Goal: Task Accomplishment & Management: Manage account settings

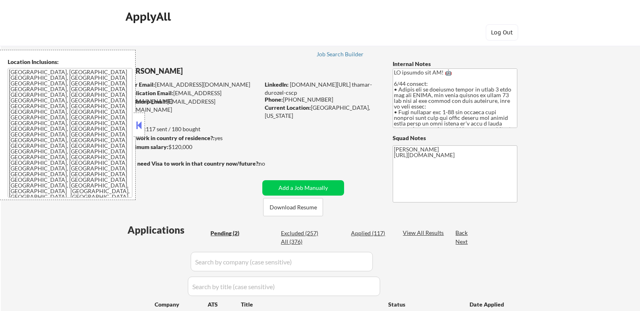
select select ""pending""
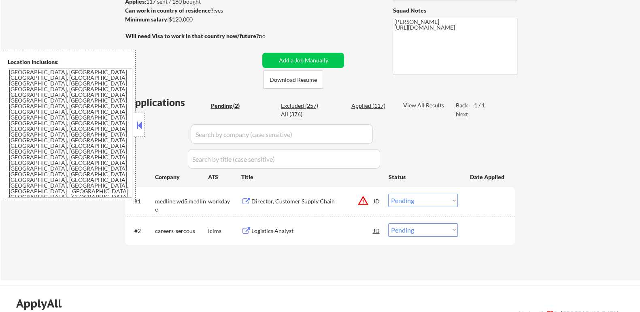
scroll to position [50, 0]
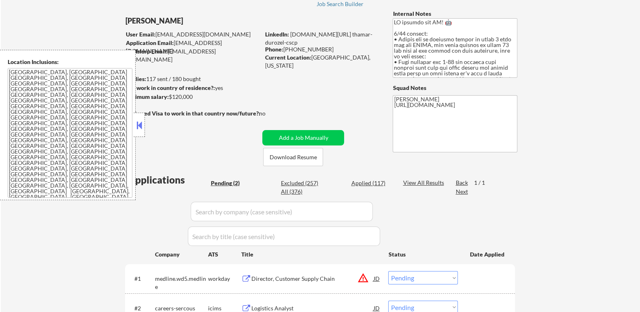
click at [149, 132] on div "Thamar Durozel User Email: thamarbaptiste@gmail.com Application Email: thamarba…" at bounding box center [257, 88] width 265 height 156
click at [125, 208] on div "Applications Pending (2) Excluded (257) Applied (117) All (376) View All Result…" at bounding box center [320, 257] width 390 height 169
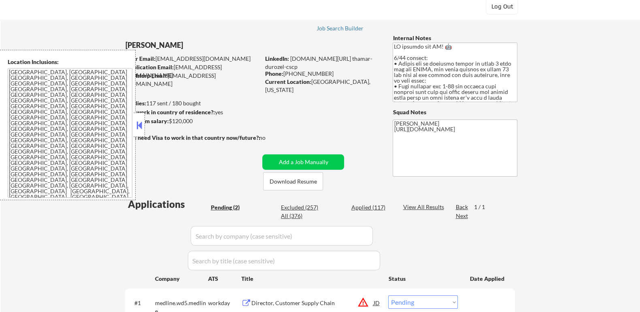
scroll to position [0, 0]
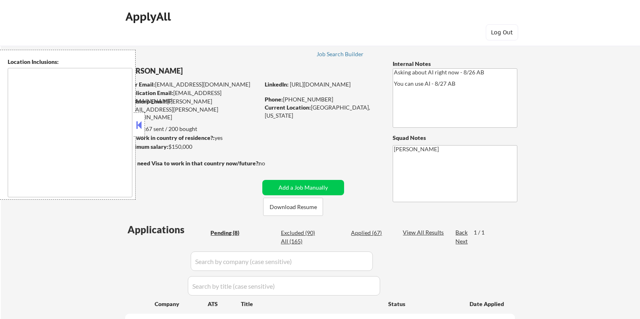
select select ""pending""
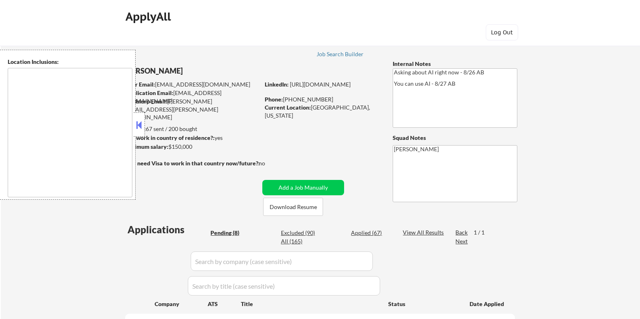
select select ""pending""
click at [296, 209] on button "Download Resume" at bounding box center [293, 207] width 60 height 18
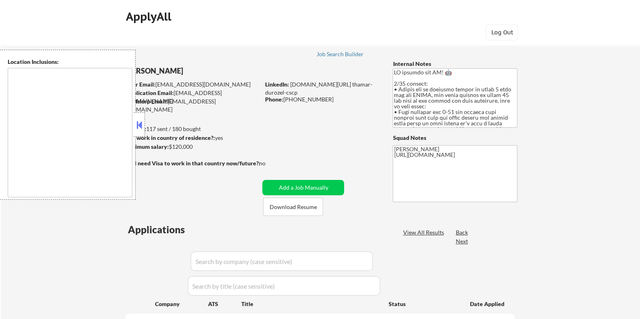
select select ""pending""
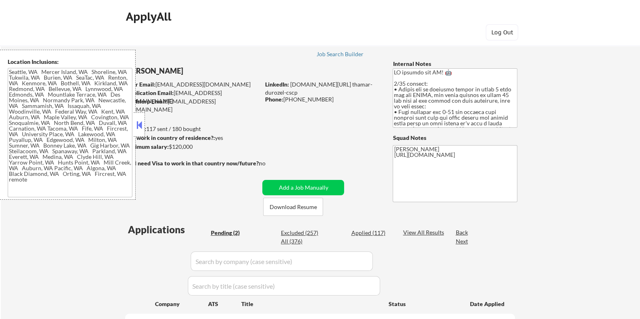
type textarea "Seattle, WA Mercer Island, WA Shoreline, WA Tukwila, WA Burien, WA SeaTac, WA R…"
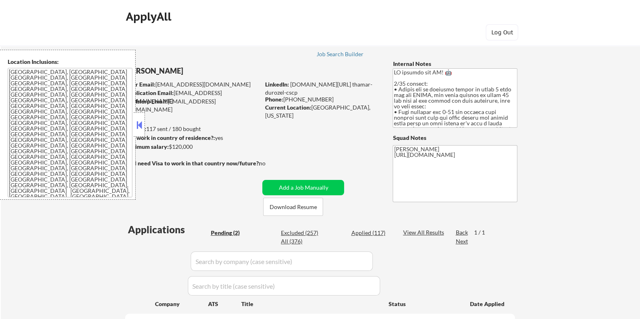
click at [139, 122] on button at bounding box center [139, 125] width 9 height 12
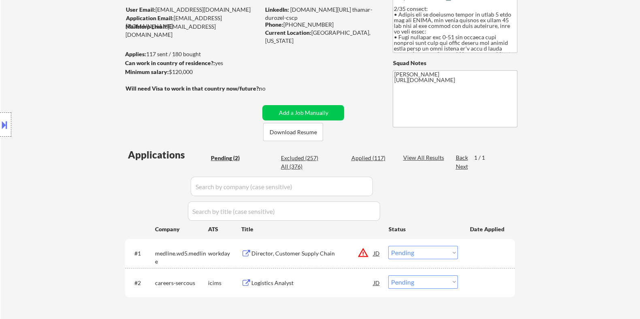
scroll to position [101, 0]
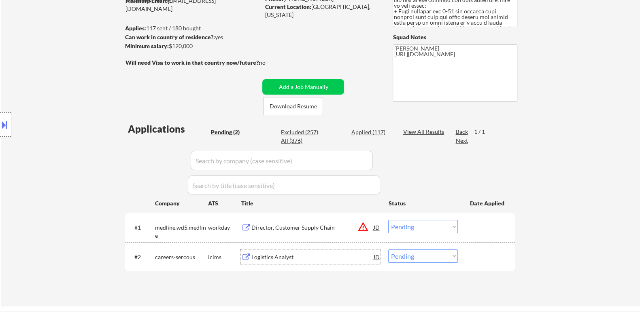
click at [262, 256] on div "Logistics Analyst" at bounding box center [312, 257] width 122 height 8
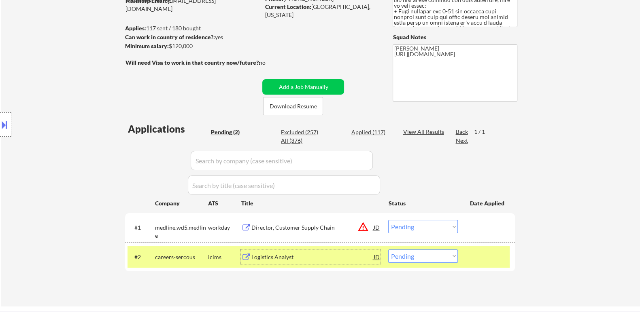
click at [447, 262] on select "Choose an option... Pending Applied Excluded (Questions) Excluded (Expired) Exc…" at bounding box center [423, 256] width 70 height 13
select select ""excluded__bad_match_""
click at [388, 250] on select "Choose an option... Pending Applied Excluded (Questions) Excluded (Expired) Exc…" at bounding box center [423, 256] width 70 height 13
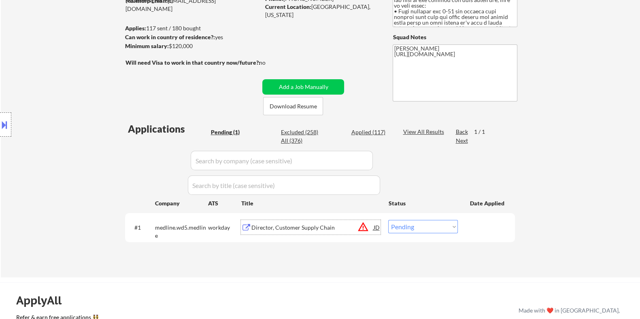
click at [289, 226] on div "Director, Customer Supply Chain" at bounding box center [312, 228] width 122 height 8
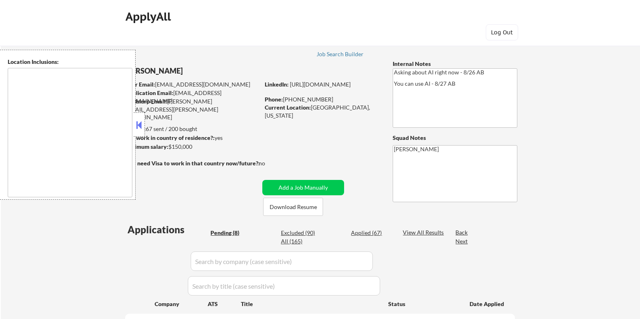
select select ""pending""
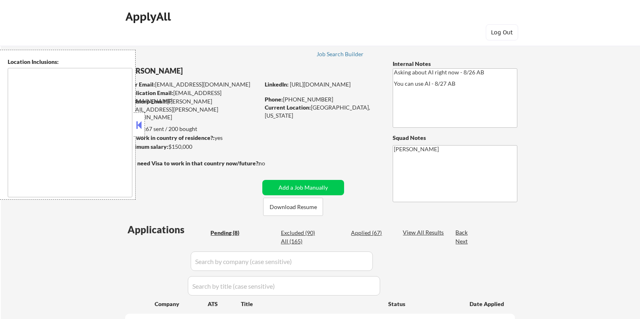
select select ""pending""
click at [135, 124] on button at bounding box center [139, 125] width 9 height 12
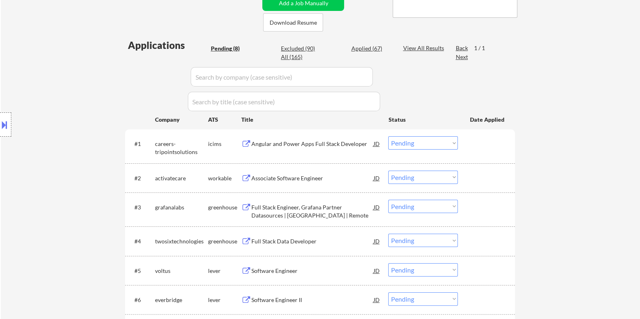
scroll to position [202, 0]
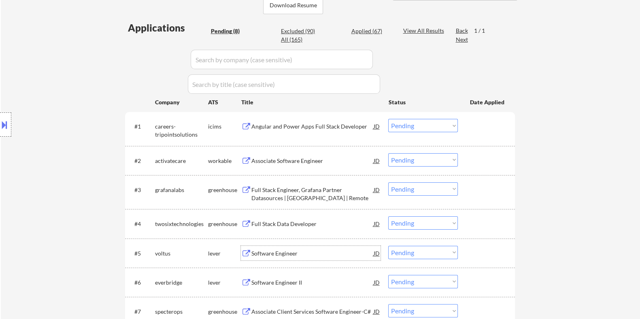
click at [273, 253] on div "Software Engineer" at bounding box center [312, 254] width 122 height 8
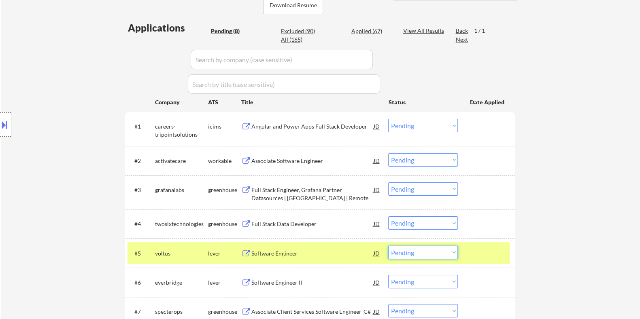
click at [433, 253] on select "Choose an option... Pending Applied Excluded (Questions) Excluded (Expired) Exc…" at bounding box center [423, 252] width 70 height 13
click at [388, 246] on select "Choose an option... Pending Applied Excluded (Questions) Excluded (Expired) Exc…" at bounding box center [423, 252] width 70 height 13
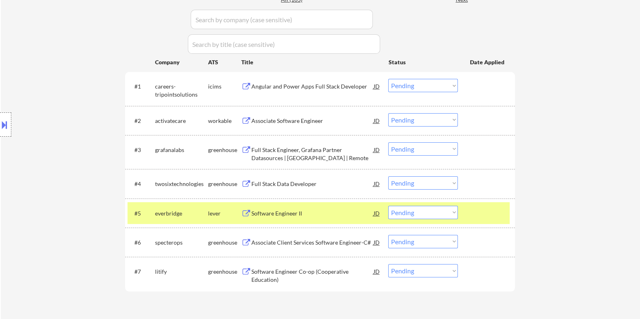
scroll to position [253, 0]
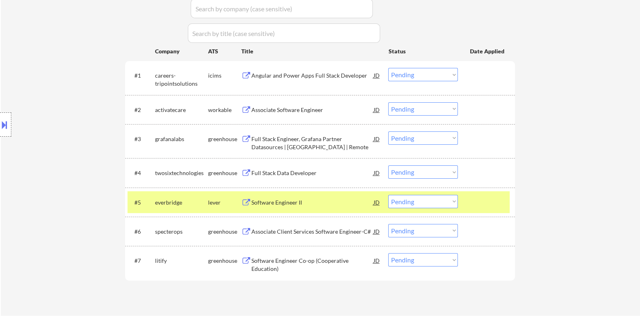
click at [279, 204] on div "Software Engineer II" at bounding box center [312, 203] width 122 height 8
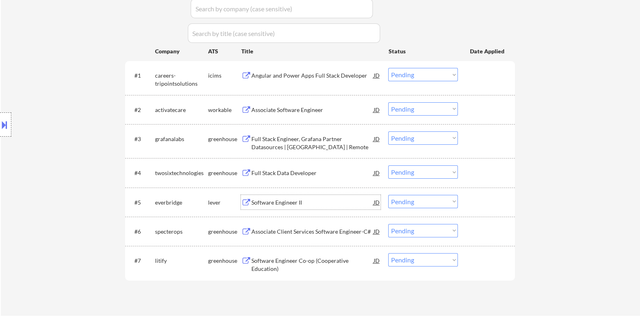
click at [419, 199] on select "Choose an option... Pending Applied Excluded (Questions) Excluded (Expired) Exc…" at bounding box center [423, 201] width 70 height 13
click at [388, 195] on select "Choose an option... Pending Applied Excluded (Questions) Excluded (Expired) Exc…" at bounding box center [423, 201] width 70 height 13
select select ""pending""
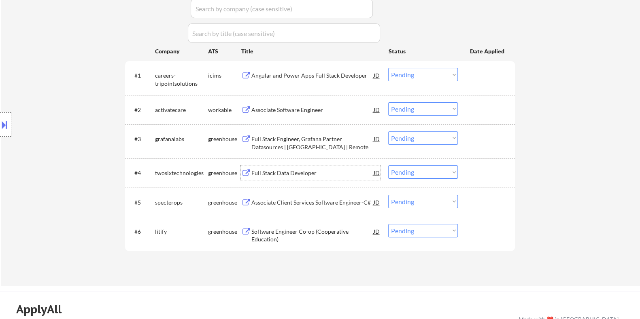
click at [286, 173] on div "Full Stack Data Developer" at bounding box center [312, 173] width 122 height 8
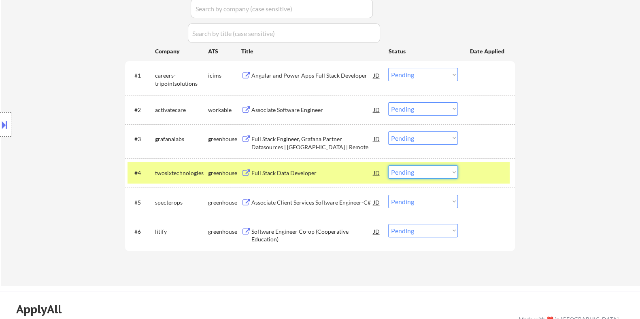
click at [432, 169] on select "Choose an option... Pending Applied Excluded (Questions) Excluded (Expired) Exc…" at bounding box center [423, 172] width 70 height 13
click at [388, 166] on select "Choose an option... Pending Applied Excluded (Questions) Excluded (Expired) Exc…" at bounding box center [423, 172] width 70 height 13
select select ""pending""
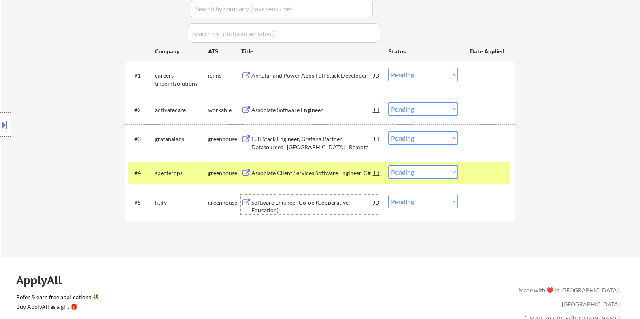
click at [279, 206] on div "Software Engineer Co-op (Cooperative Education)" at bounding box center [312, 207] width 122 height 16
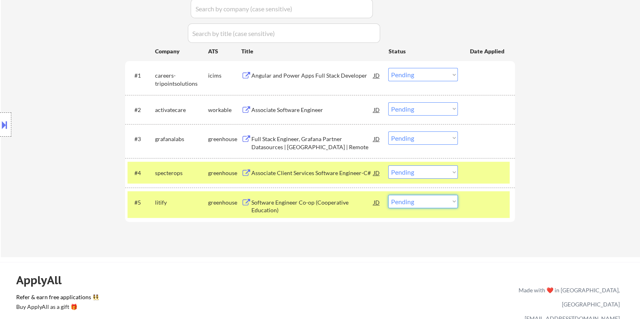
click at [419, 205] on select "Choose an option... Pending Applied Excluded (Questions) Excluded (Expired) Exc…" at bounding box center [423, 201] width 70 height 13
select select ""excluded__bad_match_""
click at [388, 195] on select "Choose an option... Pending Applied Excluded (Questions) Excluded (Expired) Exc…" at bounding box center [423, 201] width 70 height 13
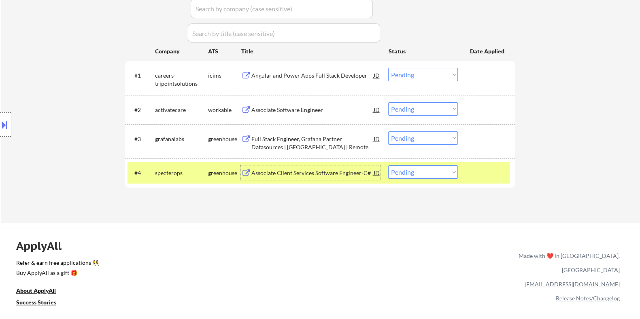
click at [277, 172] on div "Associate Client Services Software Engineer-C#" at bounding box center [312, 173] width 122 height 8
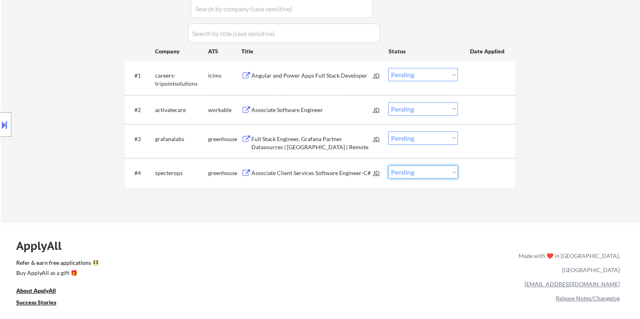
click at [427, 177] on select "Choose an option... Pending Applied Excluded (Questions) Excluded (Expired) Exc…" at bounding box center [423, 172] width 70 height 13
select select ""excluded__expired_""
click at [388, 166] on select "Choose an option... Pending Applied Excluded (Questions) Excluded (Expired) Exc…" at bounding box center [423, 172] width 70 height 13
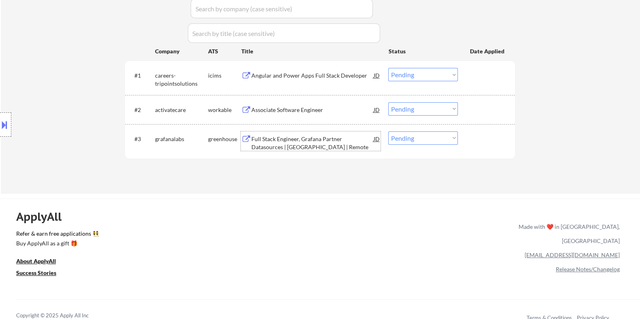
click at [294, 143] on div "Full Stack Engineer, Grafana Partner Datasources | US | Remote" at bounding box center [312, 143] width 122 height 16
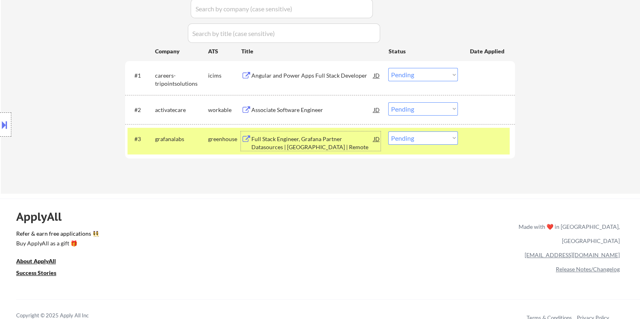
click at [411, 140] on select "Choose an option... Pending Applied Excluded (Questions) Excluded (Expired) Exc…" at bounding box center [423, 138] width 70 height 13
select select ""excluded__salary_""
click at [388, 132] on select "Choose an option... Pending Applied Excluded (Questions) Excluded (Expired) Exc…" at bounding box center [423, 138] width 70 height 13
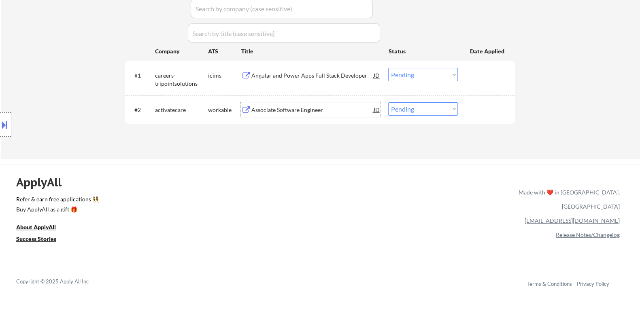
click at [277, 108] on div "Associate Software Engineer" at bounding box center [312, 110] width 122 height 8
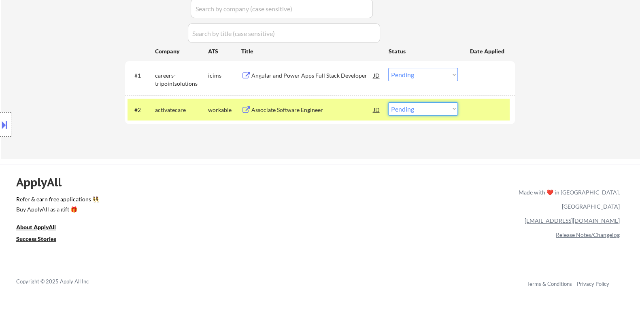
click at [420, 106] on select "Choose an option... Pending Applied Excluded (Questions) Excluded (Expired) Exc…" at bounding box center [423, 108] width 70 height 13
select select ""excluded__bad_match_""
click at [388, 102] on select "Choose an option... Pending Applied Excluded (Questions) Excluded (Expired) Exc…" at bounding box center [423, 108] width 70 height 13
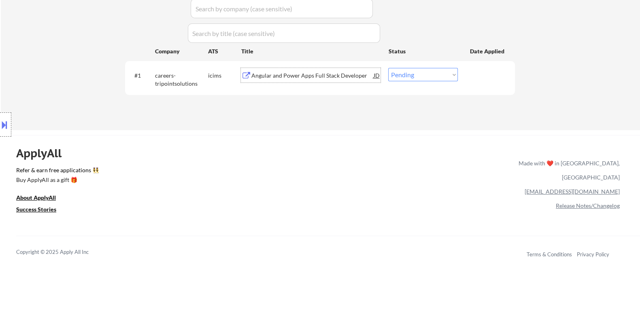
click at [296, 73] on div "Angular and Power Apps Full Stack Developer" at bounding box center [312, 76] width 122 height 8
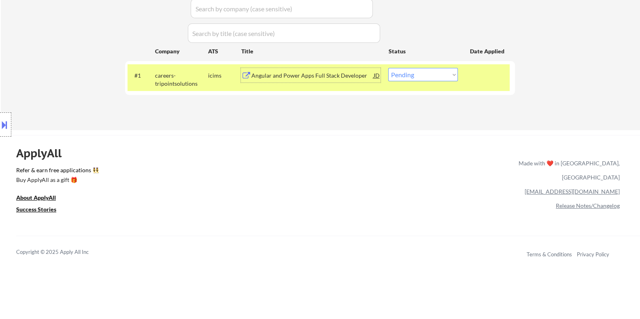
click at [435, 74] on select "Choose an option... Pending Applied Excluded (Questions) Excluded (Expired) Exc…" at bounding box center [423, 74] width 70 height 13
select select ""excluded__bad_match_""
click at [388, 68] on select "Choose an option... Pending Applied Excluded (Questions) Excluded (Expired) Exc…" at bounding box center [423, 74] width 70 height 13
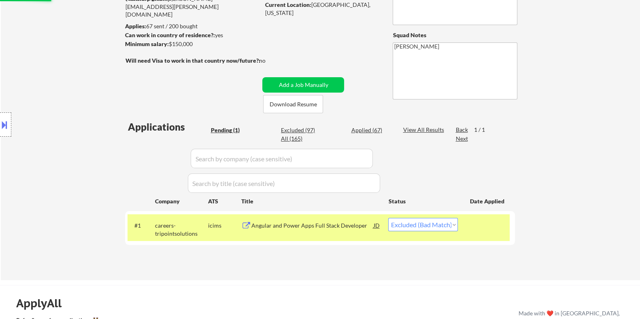
scroll to position [101, 0]
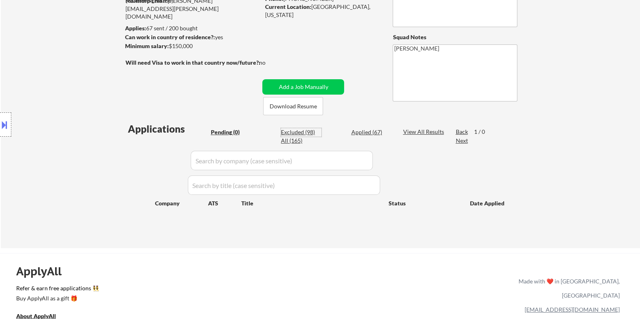
click at [304, 131] on div "Excluded (98)" at bounding box center [301, 132] width 40 height 8
select select ""excluded__location_""
select select ""excluded__bad_match_""
select select ""excluded__expired_""
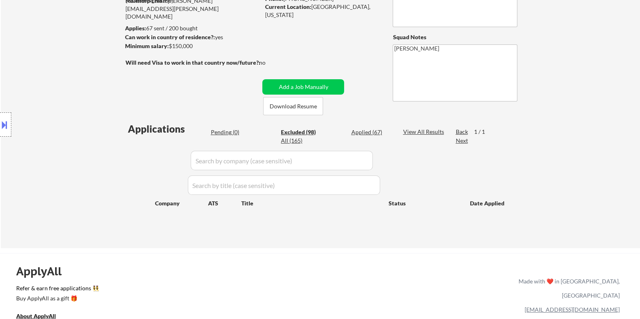
select select ""excluded__expired_""
select select ""excluded__location_""
select select ""excluded__expired_""
select select ""excluded""
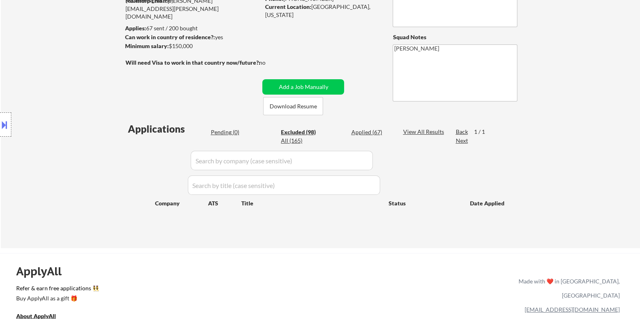
select select ""excluded__location_""
select select ""excluded__expired_""
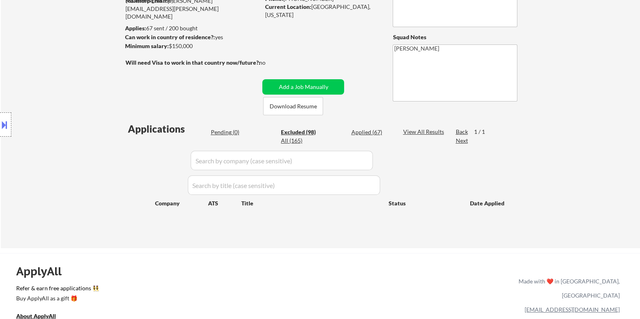
select select ""excluded__location_""
select select ""excluded__expired_""
select select ""excluded__bad_match_""
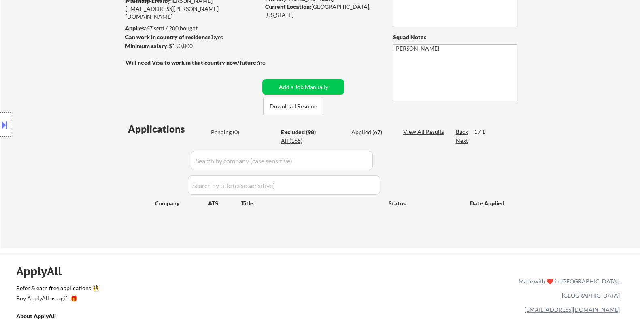
select select ""excluded__location_""
select select ""excluded__salary_""
select select ""excluded""
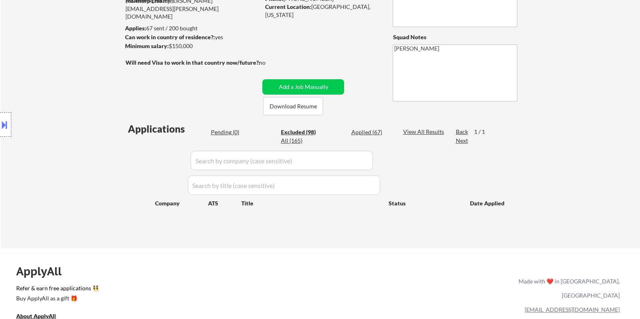
select select ""excluded__expired_""
select select ""excluded__location_""
select select ""excluded__expired_""
select select ""excluded__salary_""
select select ""excluded__expired_""
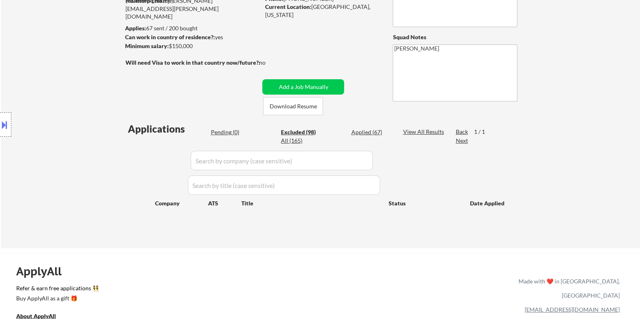
select select ""excluded__expired_""
select select ""excluded__location_""
select select ""excluded__expired_""
select select ""excluded__location_""
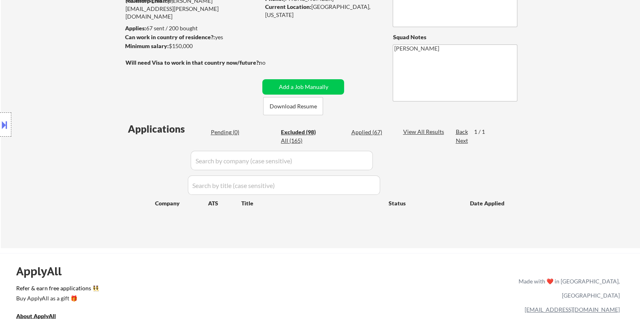
select select ""excluded__salary_""
select select ""excluded__bad_match_""
select select ""excluded__location_""
select select ""excluded__salary_""
select select ""excluded__expired_""
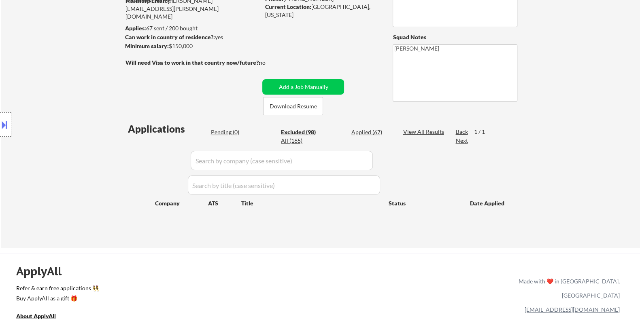
select select ""excluded__bad_match_""
select select ""excluded__location_""
select select ""excluded__bad_match_""
select select ""excluded__expired_""
select select ""excluded""
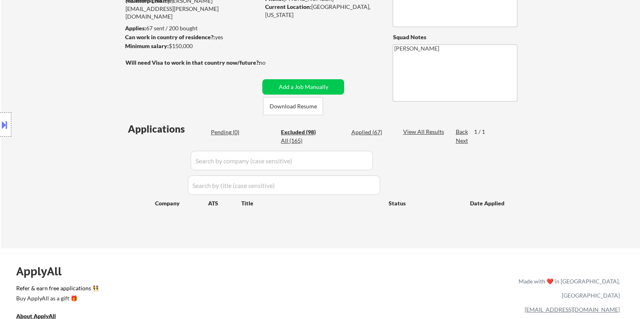
select select ""excluded__expired_""
select select ""excluded__bad_match_""
select select ""excluded__expired_""
select select ""excluded__salary_""
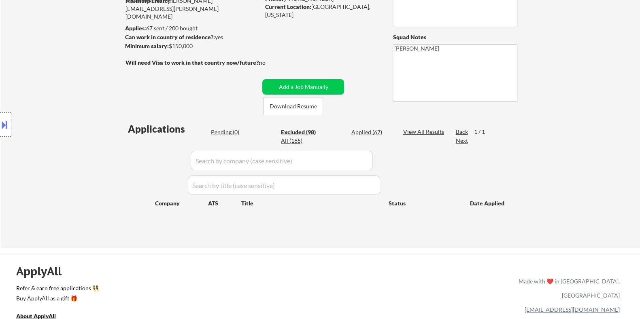
select select ""excluded__bad_match_""
select select ""excluded__location_""
select select ""excluded__expired_""
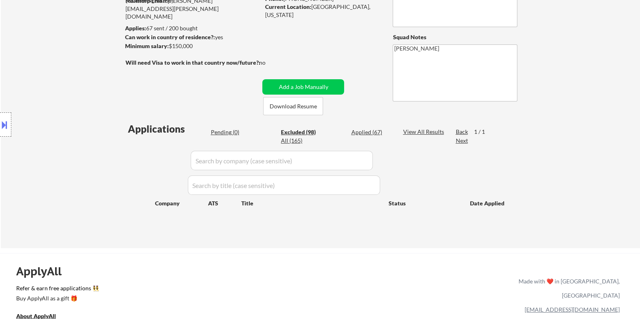
select select ""excluded__bad_match_""
select select ""excluded__location_""
select select ""excluded__bad_match_""
select select ""excluded__expired_""
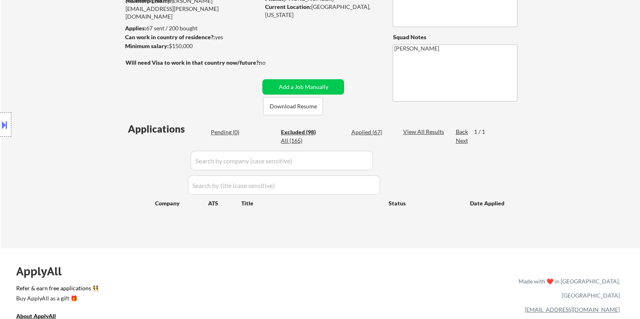
select select ""excluded__bad_match_""
select select ""excluded__salary_""
select select ""excluded__location_""
select select ""excluded__bad_match_""
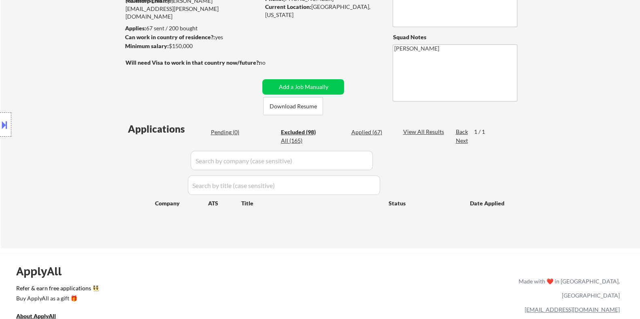
select select ""excluded__bad_match_""
select select ""excluded__salary_""
select select ""excluded__expired_""
select select ""excluded__bad_match_""
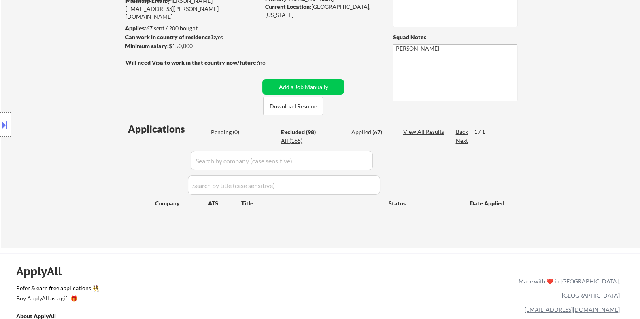
select select ""excluded__expired_""
select select ""excluded__bad_match_""
select select ""excluded__expired_""
select select ""excluded__location_""
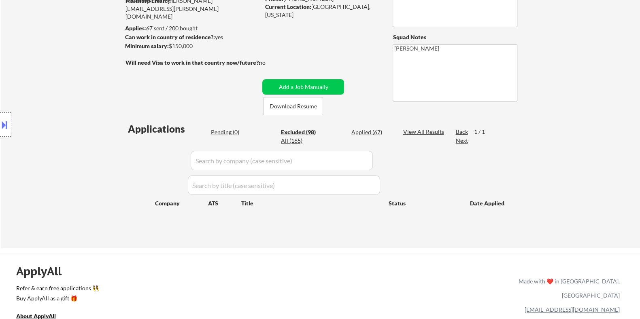
select select ""excluded__expired_""
select select ""excluded__location_""
select select ""excluded__expired_""
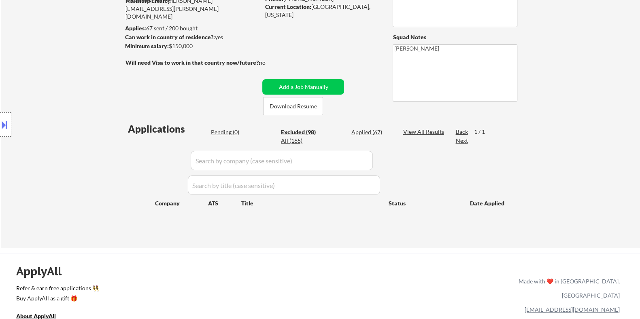
select select ""excluded__bad_match_""
select select ""excluded__location_""
select select ""excluded__bad_match_""
select select ""excluded__expired_""
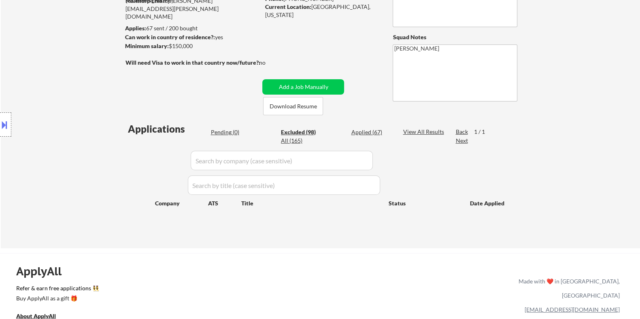
select select ""excluded__location_""
select select ""excluded""
select select ""excluded__location_""
select select ""excluded__salary_""
select select ""excluded__expired_""
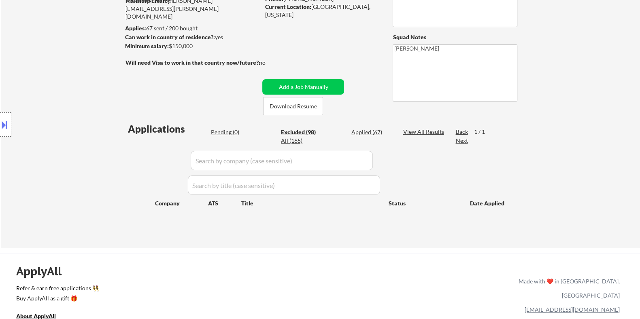
select select ""excluded__bad_match_""
select select ""excluded__other_""
select select ""excluded__expired_""
select select ""excluded__other_""
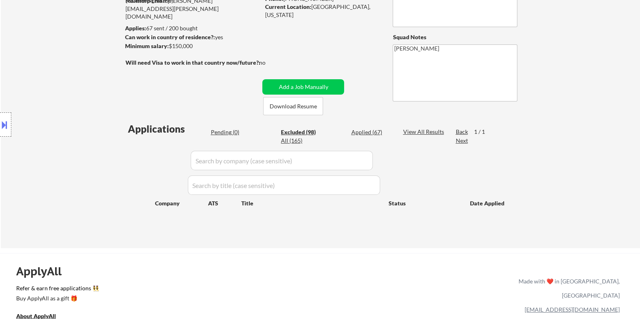
select select ""excluded__bad_match_""
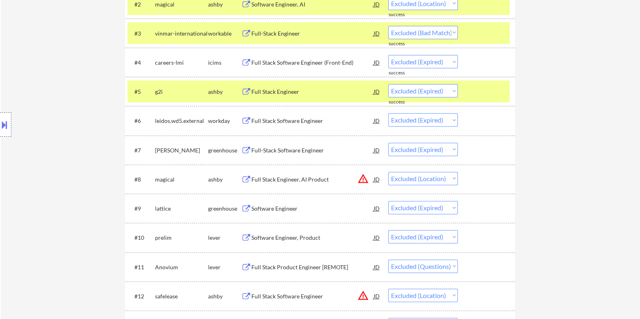
scroll to position [455, 0]
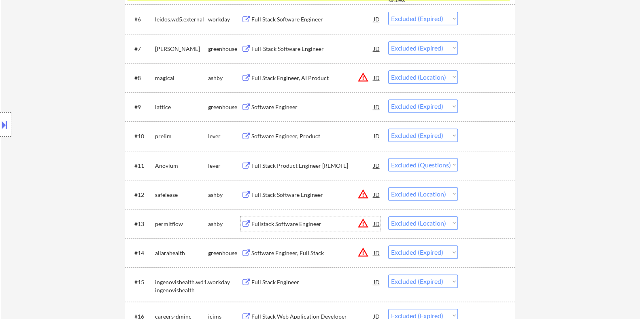
click at [298, 222] on div "Fullstack Software Engineer" at bounding box center [312, 224] width 122 height 8
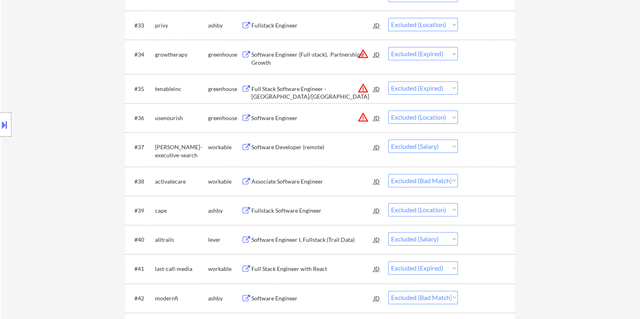
scroll to position [1265, 0]
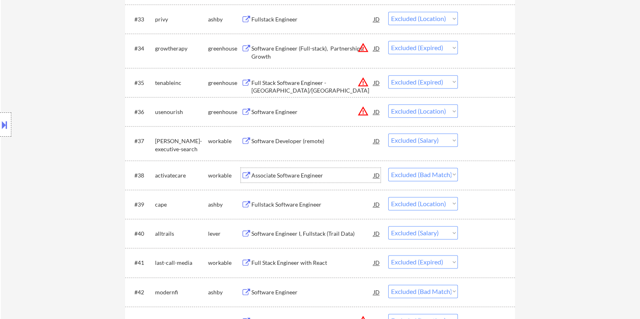
click at [268, 173] on div "Associate Software Engineer" at bounding box center [312, 176] width 122 height 8
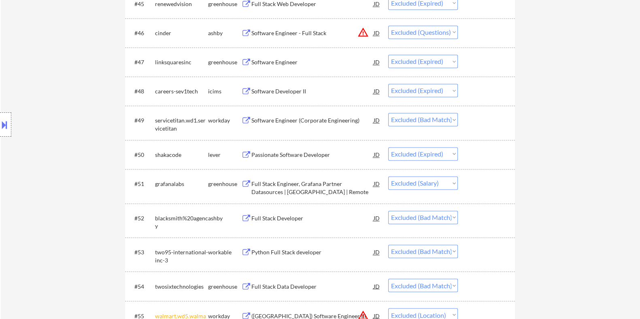
scroll to position [1721, 0]
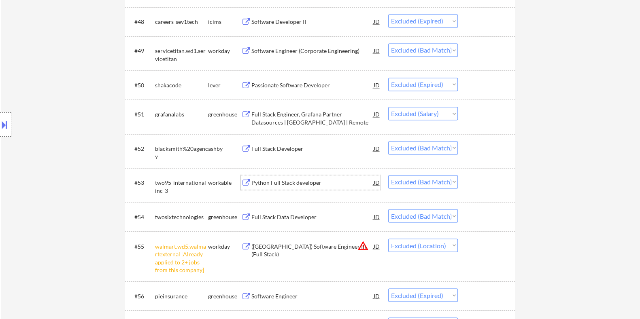
click at [285, 181] on div "Python Full Stack developer" at bounding box center [312, 183] width 122 height 8
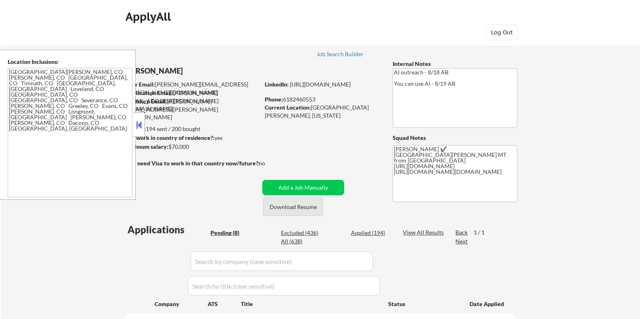
select select ""pending""
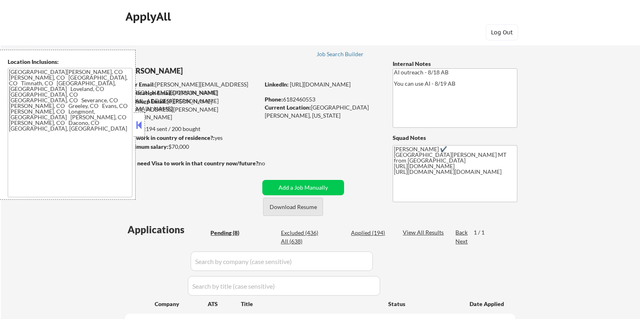
select select ""pending""
click at [279, 206] on button "Download Resume" at bounding box center [293, 207] width 60 height 18
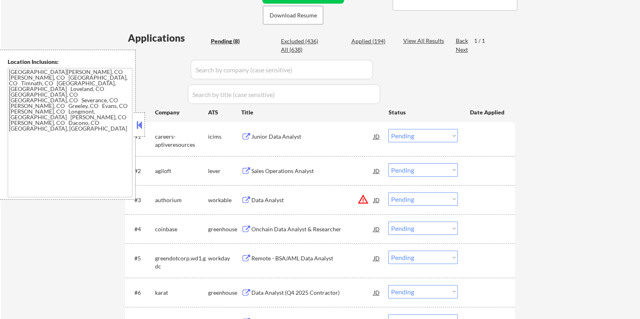
scroll to position [202, 0]
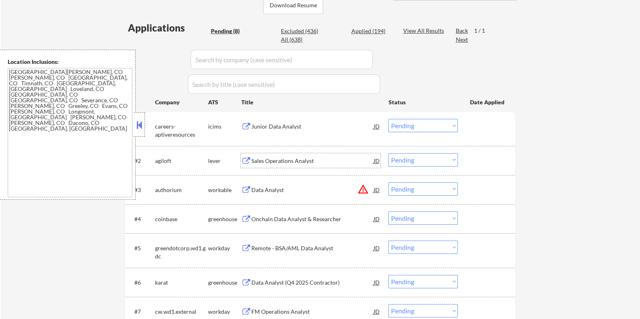
click at [273, 156] on div "Sales Operations Analyst" at bounding box center [312, 160] width 122 height 15
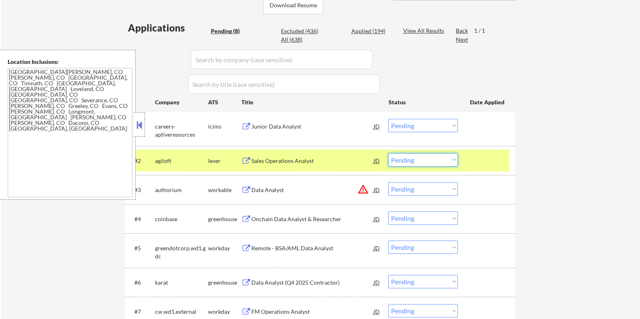
drag, startPoint x: 405, startPoint y: 159, endPoint x: 403, endPoint y: 165, distance: 6.8
click at [405, 159] on select "Choose an option... Pending Applied Excluded (Questions) Excluded (Expired) Exc…" at bounding box center [423, 159] width 70 height 13
click at [388, 153] on select "Choose an option... Pending Applied Excluded (Questions) Excluded (Expired) Exc…" at bounding box center [423, 159] width 70 height 13
select select ""pending""
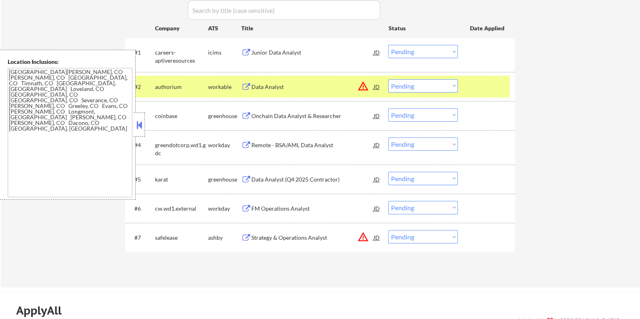
scroll to position [354, 0]
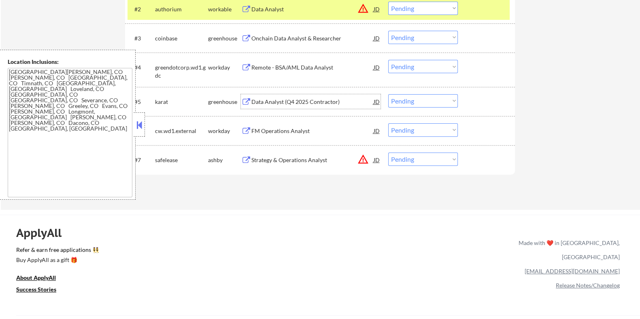
click at [267, 104] on div "Data Analyst (Q4 2025 Contractor)" at bounding box center [312, 102] width 122 height 8
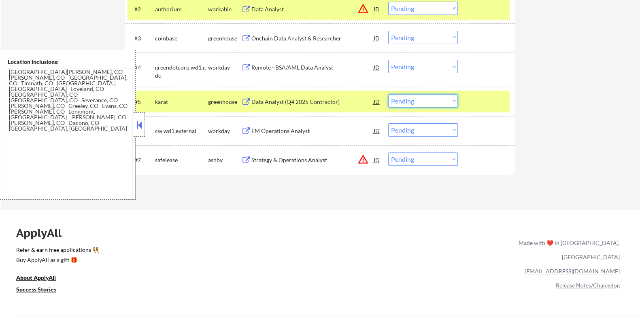
click at [421, 99] on select "Choose an option... Pending Applied Excluded (Questions) Excluded (Expired) Exc…" at bounding box center [423, 100] width 70 height 13
click at [388, 94] on select "Choose an option... Pending Applied Excluded (Questions) Excluded (Expired) Exc…" at bounding box center [423, 100] width 70 height 13
select select ""pending""
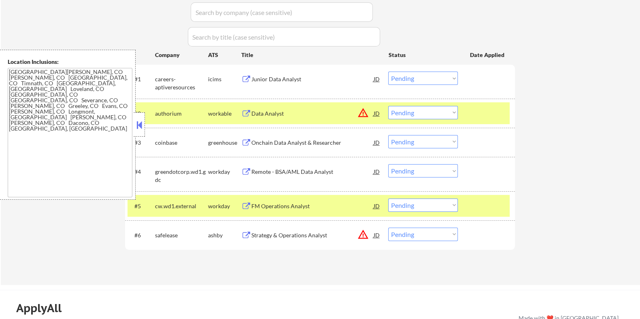
scroll to position [202, 0]
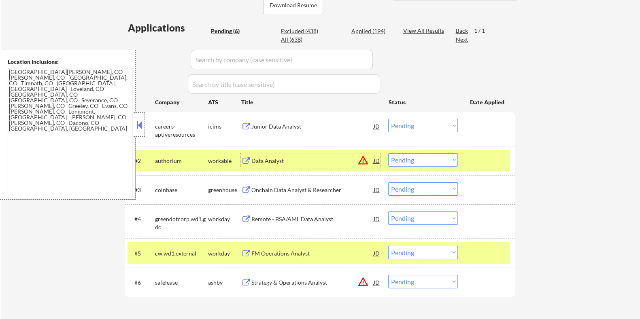
click at [260, 157] on div "Data Analyst" at bounding box center [312, 161] width 122 height 8
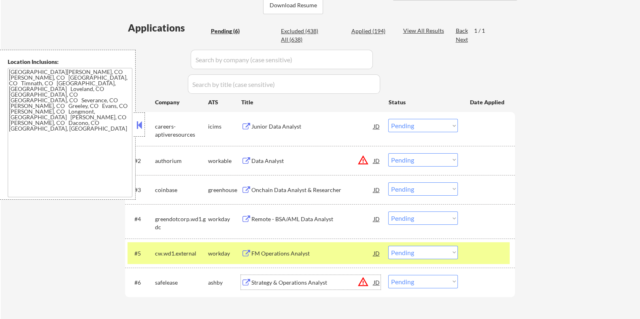
click at [279, 286] on div "Strategy & Operations Analyst" at bounding box center [312, 282] width 122 height 15
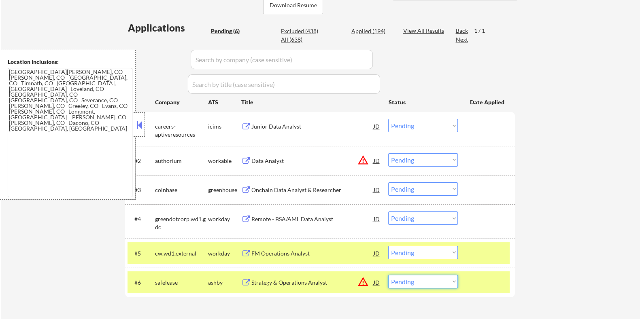
click at [447, 282] on select "Choose an option... Pending Applied Excluded (Questions) Excluded (Expired) Exc…" at bounding box center [423, 281] width 70 height 13
select select ""excluded__location_""
click at [388, 275] on select "Choose an option... Pending Applied Excluded (Questions) Excluded (Expired) Exc…" at bounding box center [423, 281] width 70 height 13
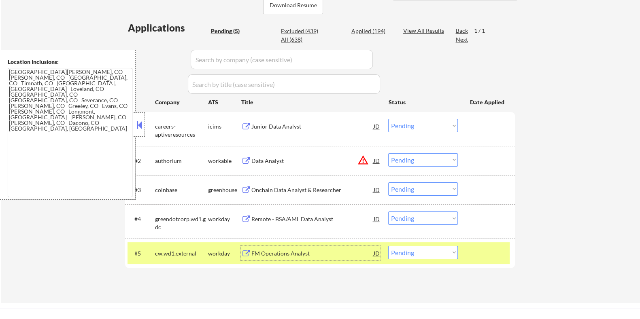
click at [285, 253] on div "FM Operations Analyst" at bounding box center [312, 254] width 122 height 8
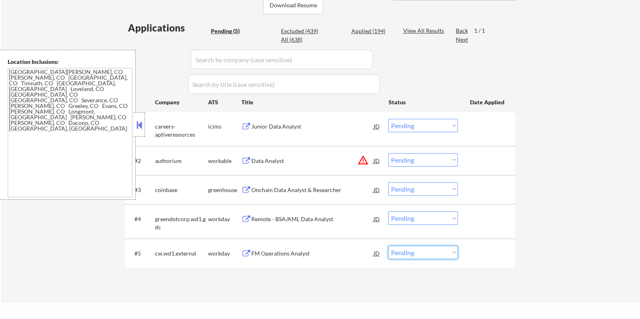
click at [413, 254] on select "Choose an option... Pending Applied Excluded (Questions) Excluded (Expired) Exc…" at bounding box center [423, 252] width 70 height 13
select select ""excluded__bad_match_""
click at [388, 246] on select "Choose an option... Pending Applied Excluded (Questions) Excluded (Expired) Exc…" at bounding box center [423, 252] width 70 height 13
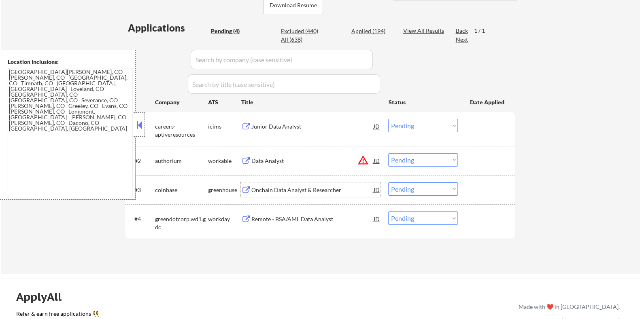
click at [279, 189] on div "Onchain Data Analyst & Researcher" at bounding box center [312, 190] width 122 height 8
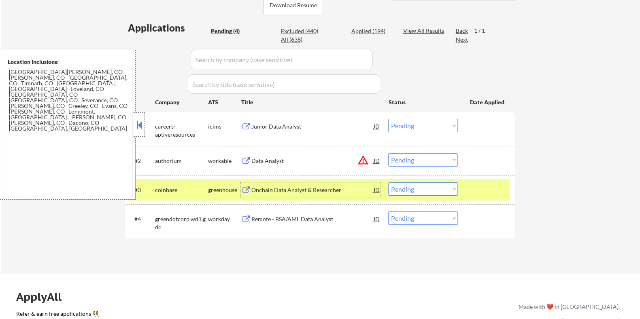
click at [420, 192] on select "Choose an option... Pending Applied Excluded (Questions) Excluded (Expired) Exc…" at bounding box center [423, 189] width 70 height 13
click at [388, 183] on select "Choose an option... Pending Applied Excluded (Questions) Excluded (Expired) Exc…" at bounding box center [423, 189] width 70 height 13
select select ""pending""
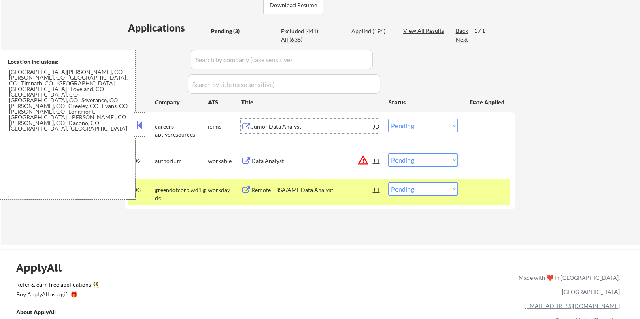
click at [277, 126] on div "Junior Data Analyst" at bounding box center [312, 127] width 122 height 8
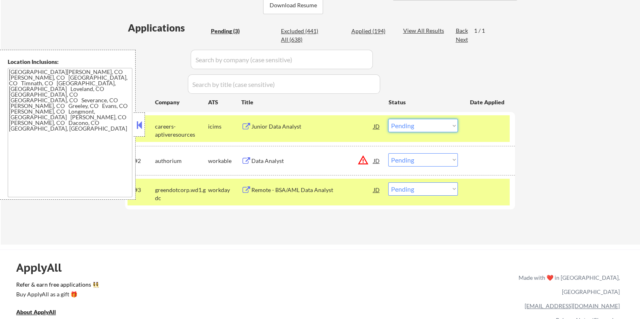
click at [454, 126] on select "Choose an option... Pending Applied Excluded (Questions) Excluded (Expired) Exc…" at bounding box center [423, 125] width 70 height 13
click at [388, 119] on select "Choose an option... Pending Applied Excluded (Questions) Excluded (Expired) Exc…" at bounding box center [423, 125] width 70 height 13
select select ""pending""
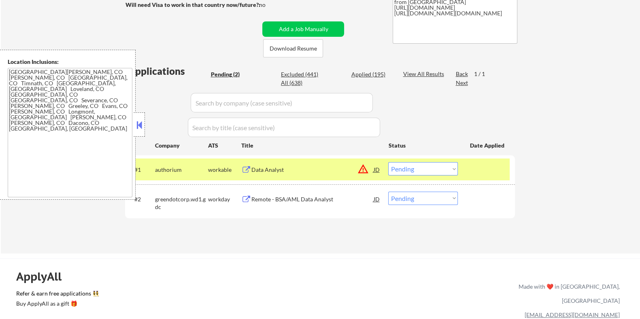
scroll to position [152, 0]
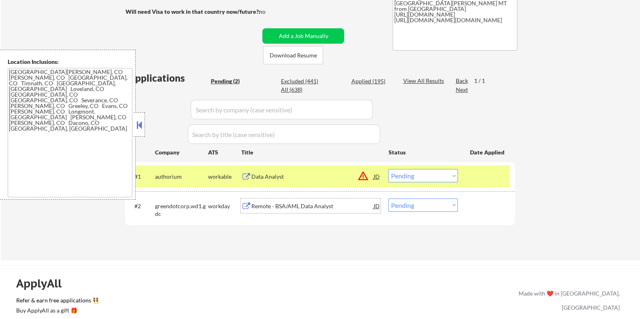
click at [284, 208] on div "Remote - BSA/AML Data Analyst" at bounding box center [312, 206] width 122 height 8
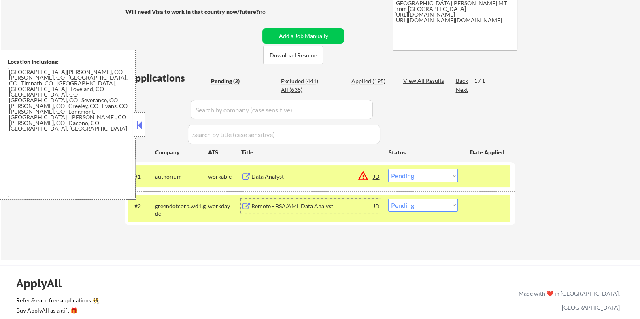
click at [423, 207] on select "Choose an option... Pending Applied Excluded (Questions) Excluded (Expired) Exc…" at bounding box center [423, 205] width 70 height 13
select select ""applied""
click at [388, 199] on select "Choose an option... Pending Applied Excluded (Questions) Excluded (Expired) Exc…" at bounding box center [423, 205] width 70 height 13
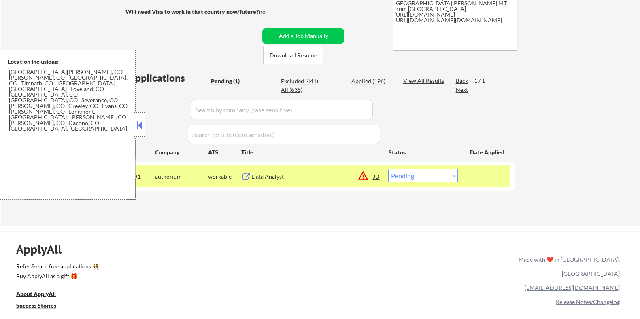
click at [275, 177] on div "Data Analyst" at bounding box center [312, 177] width 122 height 8
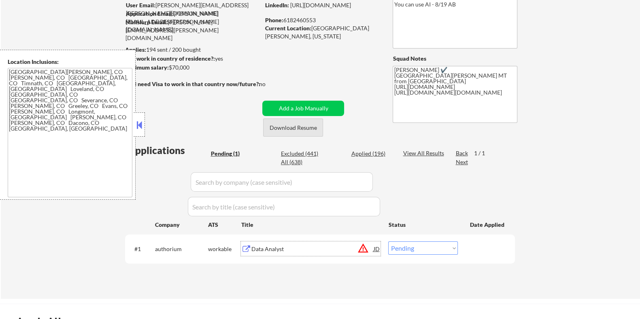
scroll to position [50, 0]
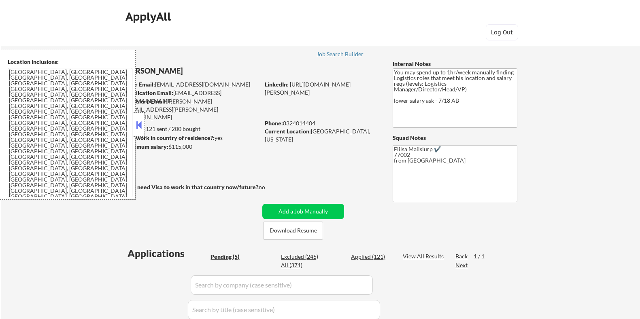
select select ""pending""
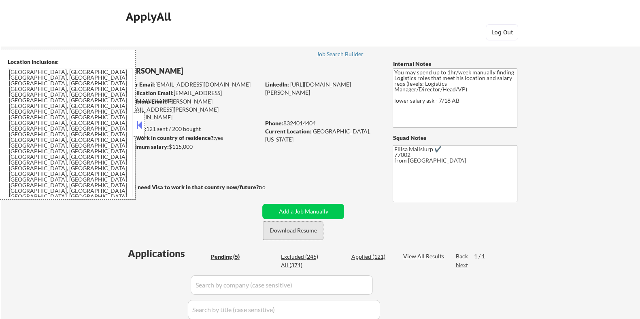
click at [299, 235] on button "Download Resume" at bounding box center [293, 231] width 60 height 18
click at [138, 125] on button at bounding box center [139, 125] width 9 height 12
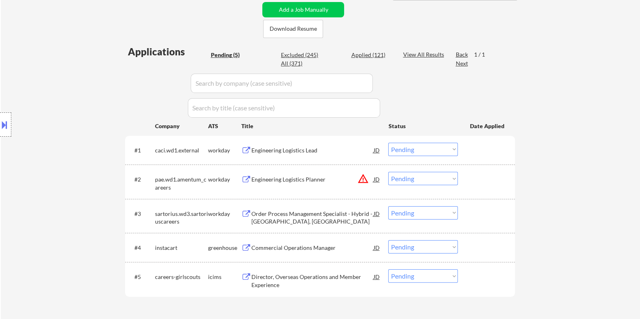
scroll to position [253, 0]
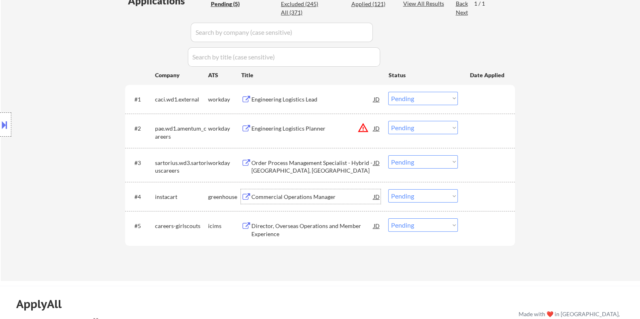
click at [267, 198] on div "Commercial Operations Manager" at bounding box center [312, 197] width 122 height 8
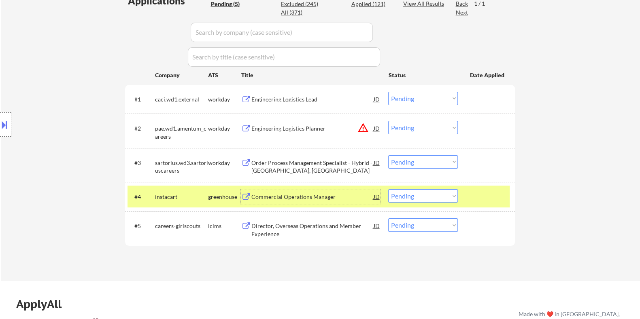
click at [423, 199] on select "Choose an option... Pending Applied Excluded (Questions) Excluded (Expired) Exc…" at bounding box center [423, 195] width 70 height 13
click at [388, 189] on select "Choose an option... Pending Applied Excluded (Questions) Excluded (Expired) Exc…" at bounding box center [423, 195] width 70 height 13
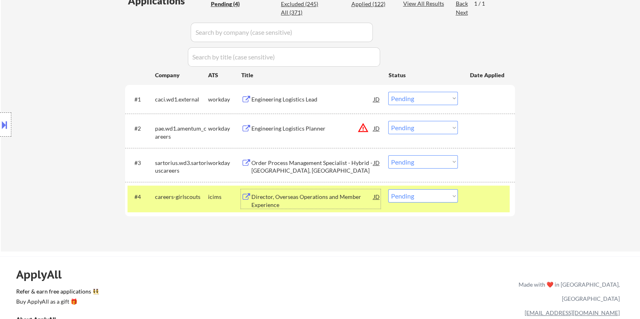
click at [271, 196] on div "Director, Overseas Operations and Member Experience" at bounding box center [312, 201] width 122 height 16
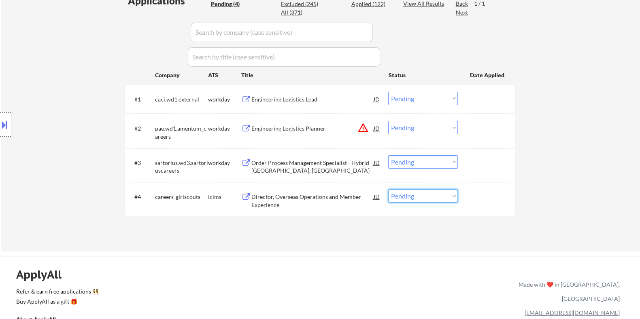
click at [416, 197] on select "Choose an option... Pending Applied Excluded (Questions) Excluded (Expired) Exc…" at bounding box center [423, 195] width 70 height 13
select select ""excluded__salary_""
click at [388, 189] on select "Choose an option... Pending Applied Excluded (Questions) Excluded (Expired) Exc…" at bounding box center [423, 195] width 70 height 13
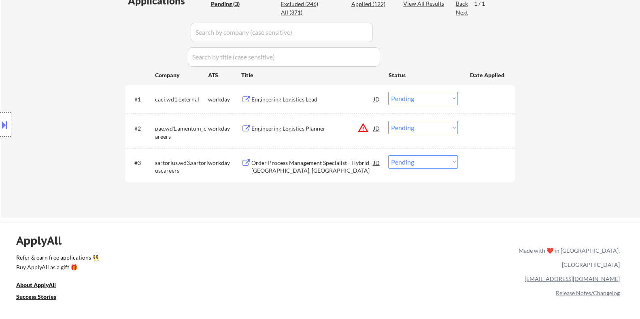
click at [289, 164] on div "Order Process Management Specialist - Hybrid - [GEOGRAPHIC_DATA], [GEOGRAPHIC_D…" at bounding box center [312, 167] width 122 height 16
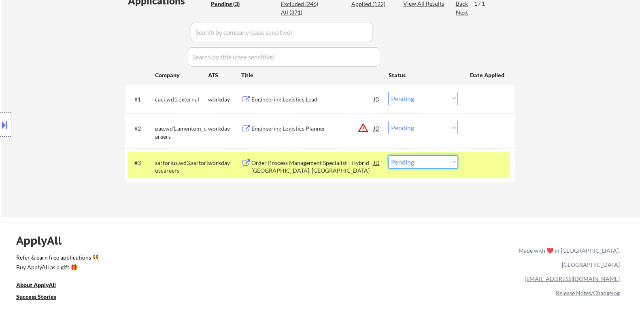
click at [441, 163] on select "Choose an option... Pending Applied Excluded (Questions) Excluded (Expired) Exc…" at bounding box center [423, 161] width 70 height 13
select select ""excluded__expired_""
click at [388, 155] on select "Choose an option... Pending Applied Excluded (Questions) Excluded (Expired) Exc…" at bounding box center [423, 161] width 70 height 13
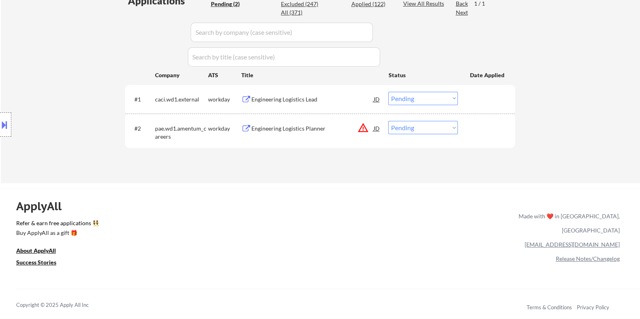
click at [261, 128] on div "Engineering Logistics Planner" at bounding box center [312, 129] width 122 height 8
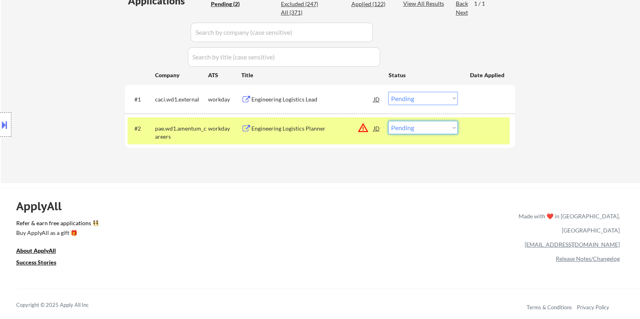
click at [429, 132] on select "Choose an option... Pending Applied Excluded (Questions) Excluded (Expired) Exc…" at bounding box center [423, 127] width 70 height 13
select select ""excluded__bad_match_""
click at [388, 121] on select "Choose an option... Pending Applied Excluded (Questions) Excluded (Expired) Exc…" at bounding box center [423, 127] width 70 height 13
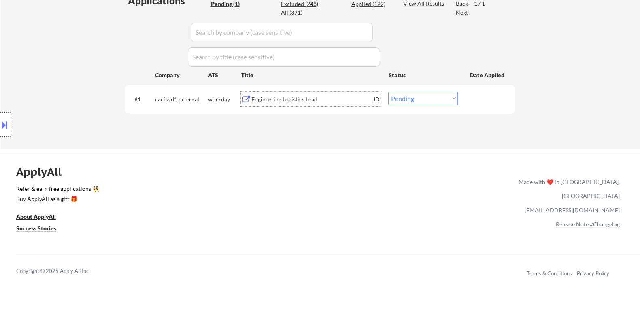
click at [299, 99] on div "Engineering Logistics Lead" at bounding box center [312, 100] width 122 height 8
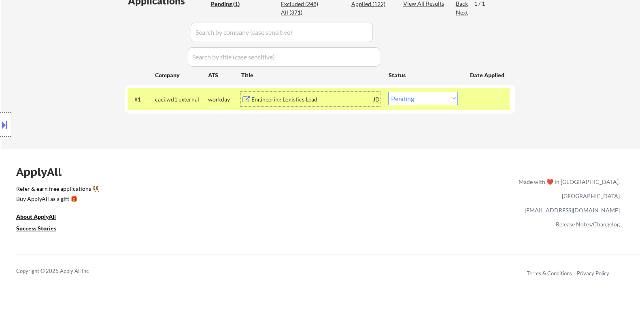
click at [416, 98] on select "Choose an option... Pending Applied Excluded (Questions) Excluded (Expired) Exc…" at bounding box center [423, 98] width 70 height 13
select select ""excluded__bad_match_""
click at [388, 92] on select "Choose an option... Pending Applied Excluded (Questions) Excluded (Expired) Exc…" at bounding box center [423, 98] width 70 height 13
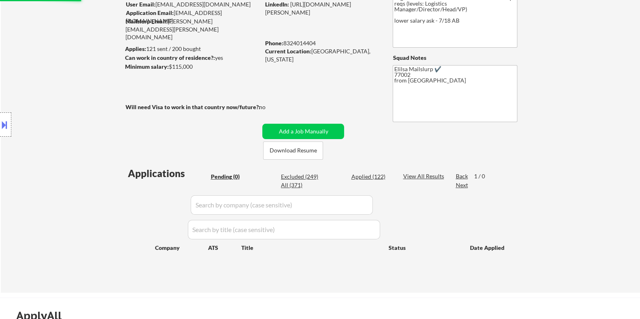
scroll to position [50, 0]
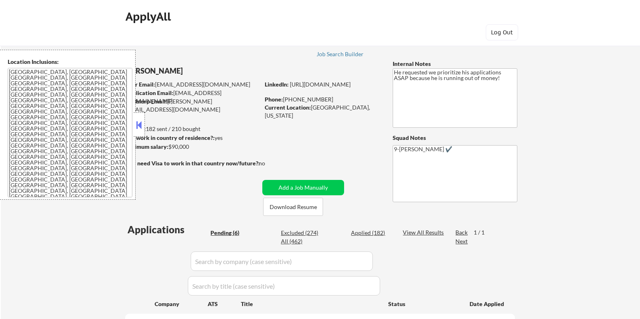
select select ""pending""
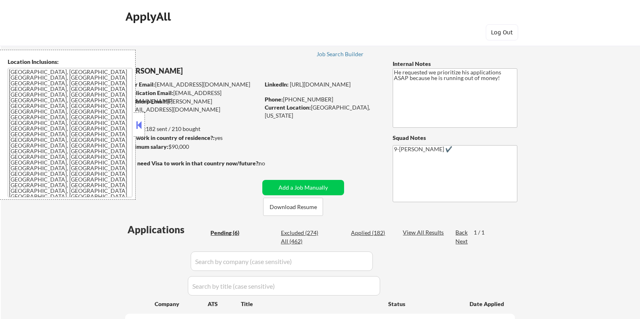
select select ""pending""
click at [307, 209] on button "Download Resume" at bounding box center [293, 207] width 60 height 18
click at [137, 123] on button at bounding box center [139, 125] width 9 height 12
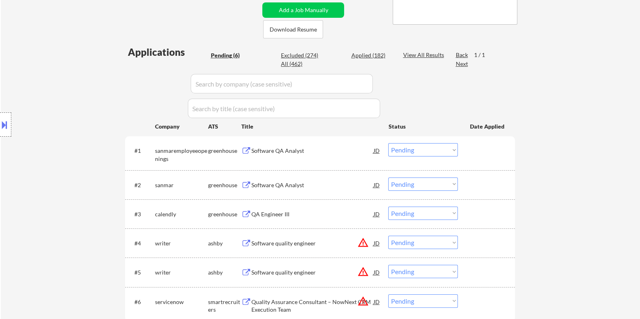
scroll to position [202, 0]
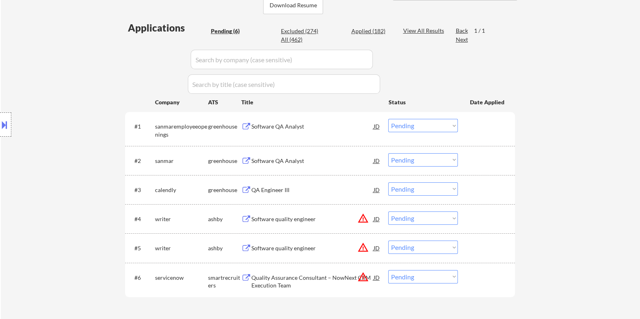
click at [254, 187] on div "QA Engineer III" at bounding box center [312, 190] width 122 height 8
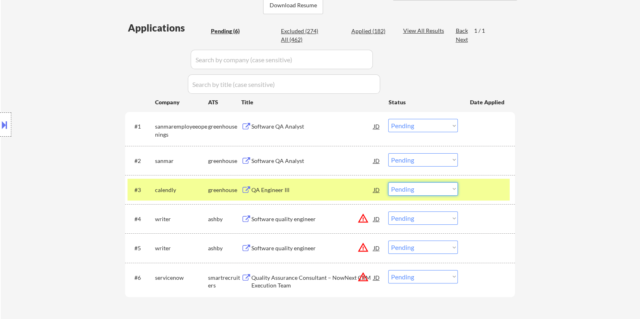
click at [421, 187] on select "Choose an option... Pending Applied Excluded (Questions) Excluded (Expired) Exc…" at bounding box center [423, 189] width 70 height 13
click at [388, 183] on select "Choose an option... Pending Applied Excluded (Questions) Excluded (Expired) Exc…" at bounding box center [423, 189] width 70 height 13
select select ""pending""
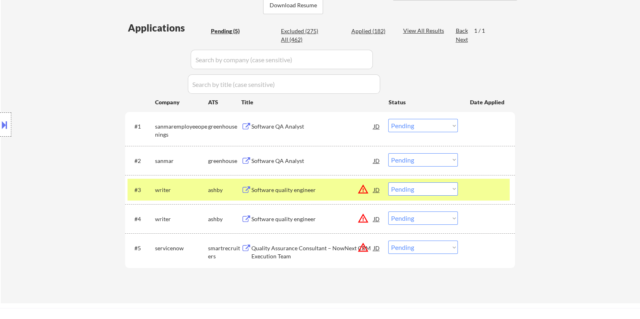
click at [279, 157] on div "Software QA Analyst" at bounding box center [312, 161] width 122 height 8
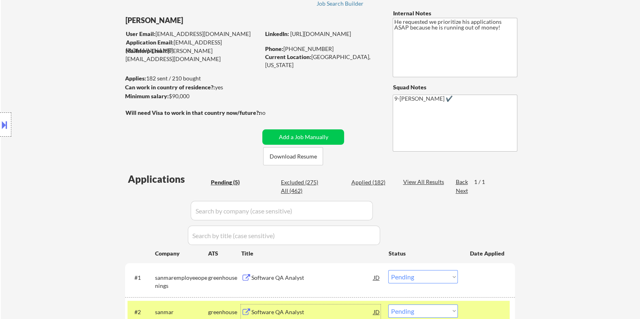
scroll to position [50, 0]
drag, startPoint x: 168, startPoint y: 95, endPoint x: 191, endPoint y: 97, distance: 23.2
click at [191, 97] on div "Minimum salary: $90,000" at bounding box center [192, 97] width 135 height 8
copy div "$90,000"
click at [290, 38] on link "[URL][DOMAIN_NAME]" at bounding box center [320, 34] width 61 height 7
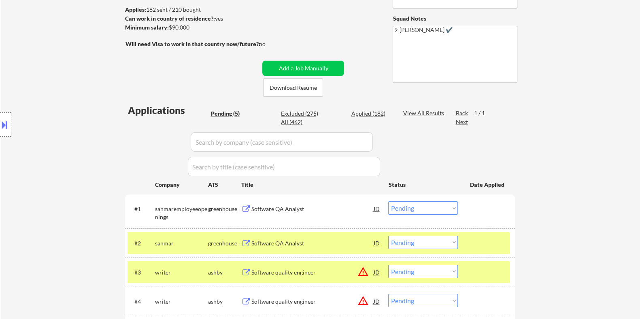
scroll to position [152, 0]
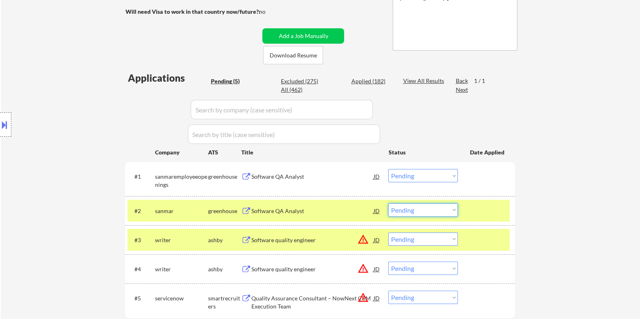
click at [438, 209] on select "Choose an option... Pending Applied Excluded (Questions) Excluded (Expired) Exc…" at bounding box center [423, 210] width 70 height 13
click at [388, 204] on select "Choose an option... Pending Applied Excluded (Questions) Excluded (Expired) Exc…" at bounding box center [423, 210] width 70 height 13
select select ""pending""
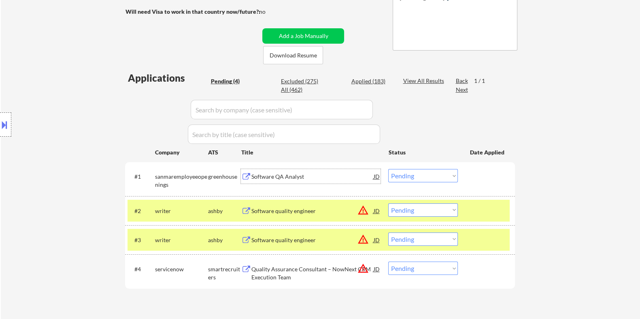
click at [258, 177] on div "Software QA Analyst" at bounding box center [312, 177] width 122 height 8
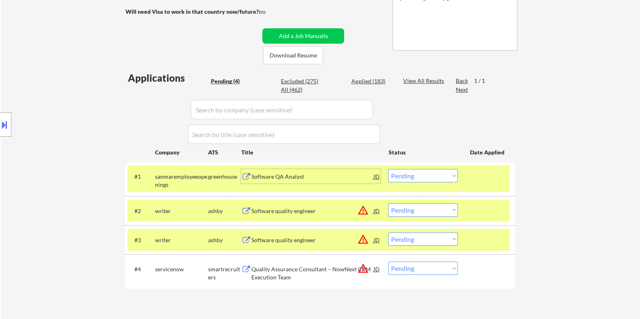
click at [427, 176] on select "Choose an option... Pending Applied Excluded (Questions) Excluded (Expired) Exc…" at bounding box center [423, 175] width 70 height 13
click at [388, 169] on select "Choose an option... Pending Applied Excluded (Questions) Excluded (Expired) Exc…" at bounding box center [423, 175] width 70 height 13
select select ""pending""
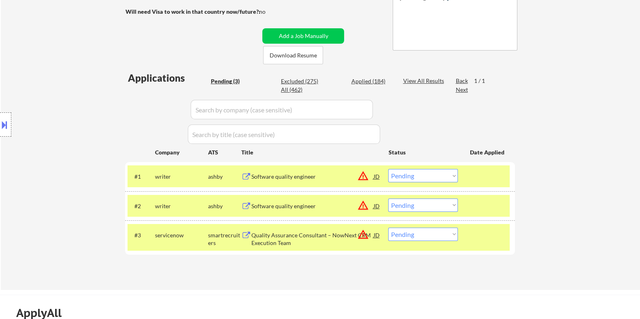
click at [242, 236] on button at bounding box center [246, 236] width 10 height 8
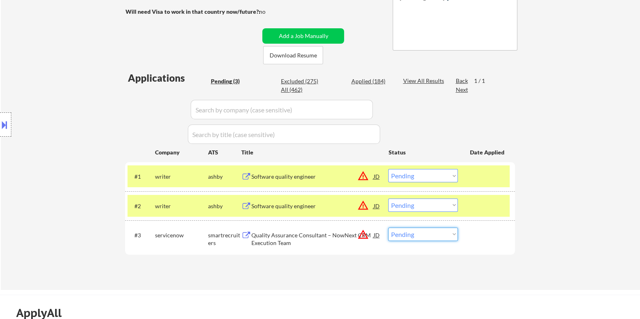
click at [455, 235] on select "Choose an option... Pending Applied Excluded (Questions) Excluded (Expired) Exc…" at bounding box center [423, 234] width 70 height 13
select select ""applied""
click at [388, 228] on select "Choose an option... Pending Applied Excluded (Questions) Excluded (Expired) Exc…" at bounding box center [423, 234] width 70 height 13
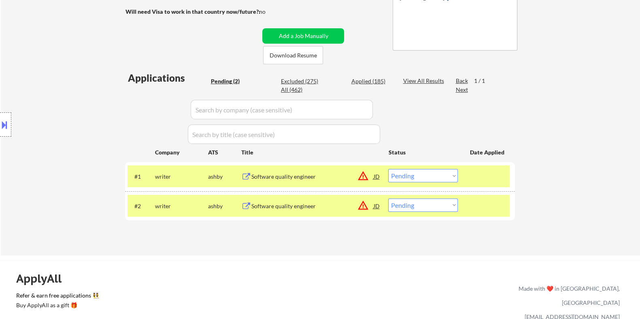
scroll to position [0, 0]
